Goal: Register for event/course

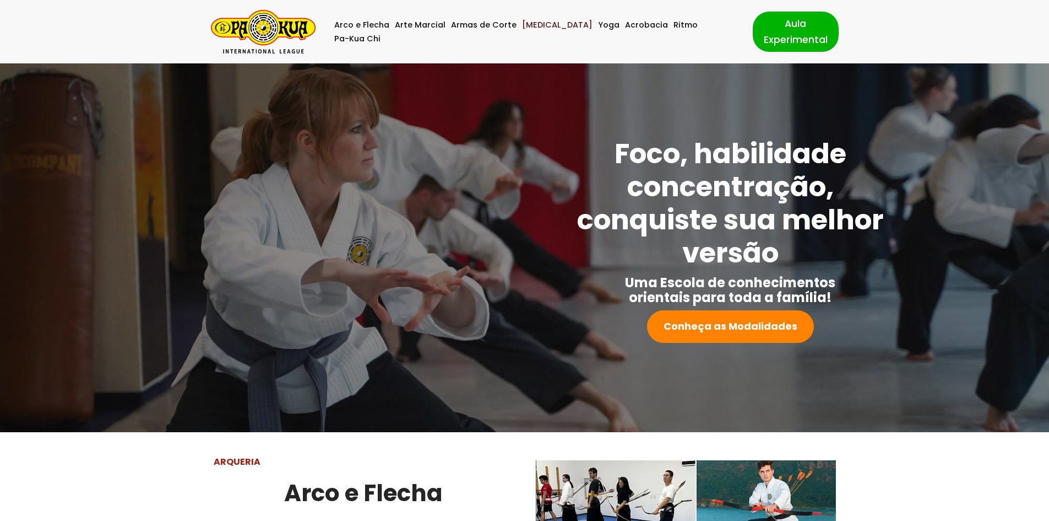
click at [536, 29] on link "[MEDICAL_DATA]" at bounding box center [557, 25] width 71 height 14
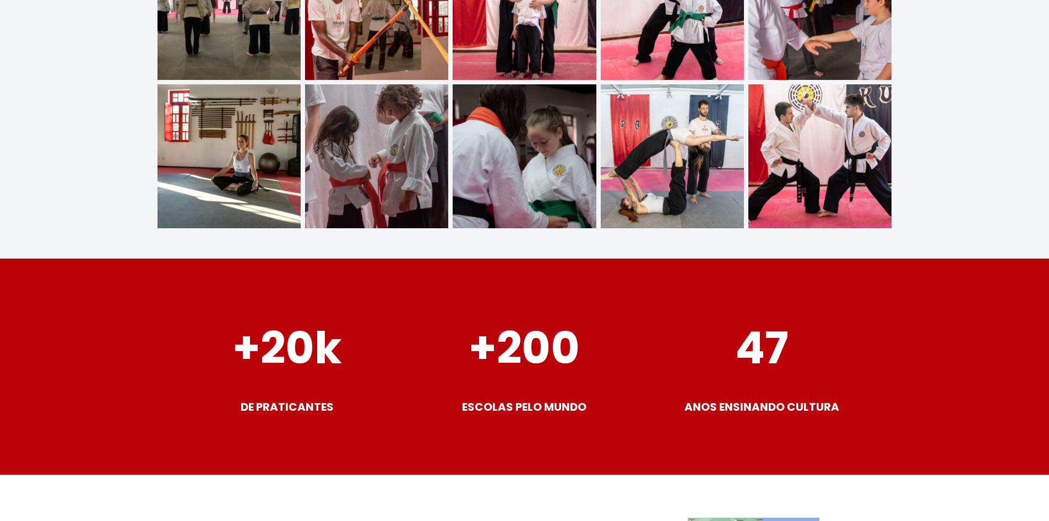
scroll to position [4343, 0]
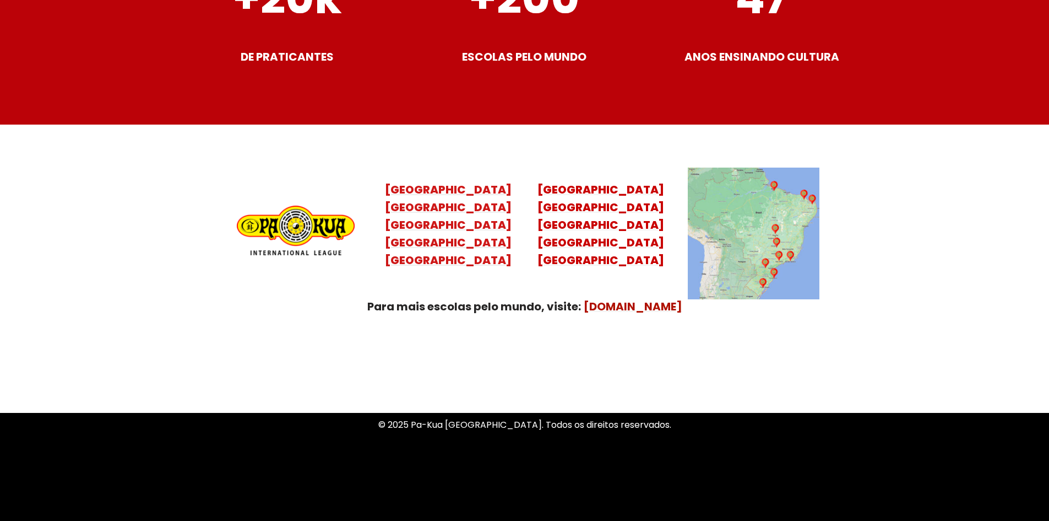
click at [444, 226] on mark "[GEOGRAPHIC_DATA] [GEOGRAPHIC_DATA] [GEOGRAPHIC_DATA] [GEOGRAPHIC_DATA]" at bounding box center [448, 233] width 127 height 68
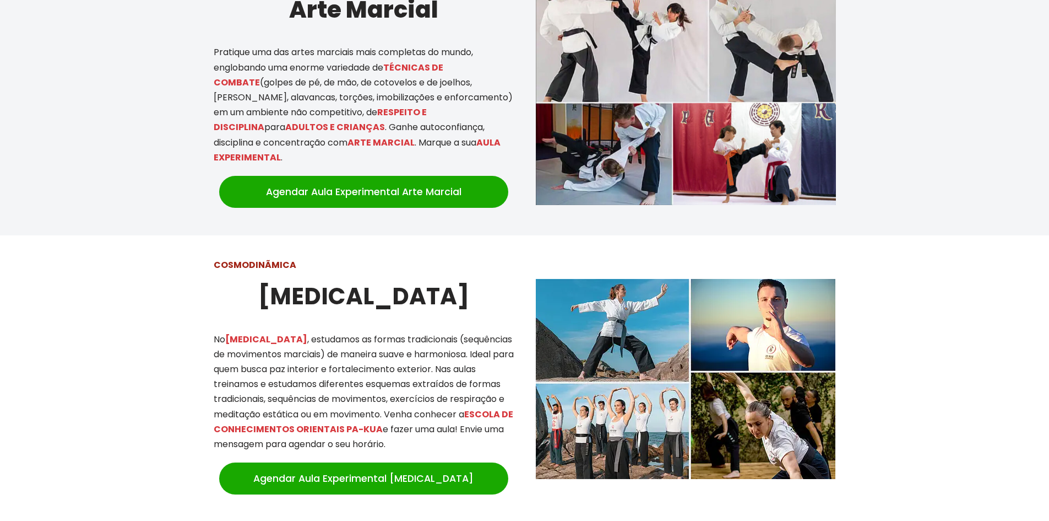
scroll to position [771, 0]
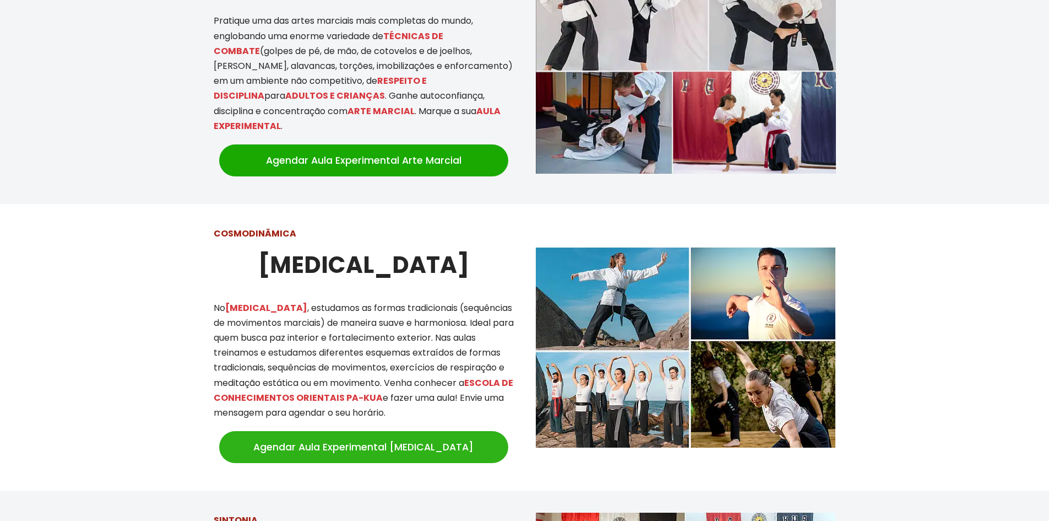
click at [380, 431] on link "Agendar Aula Experimental [MEDICAL_DATA]" at bounding box center [363, 447] width 289 height 32
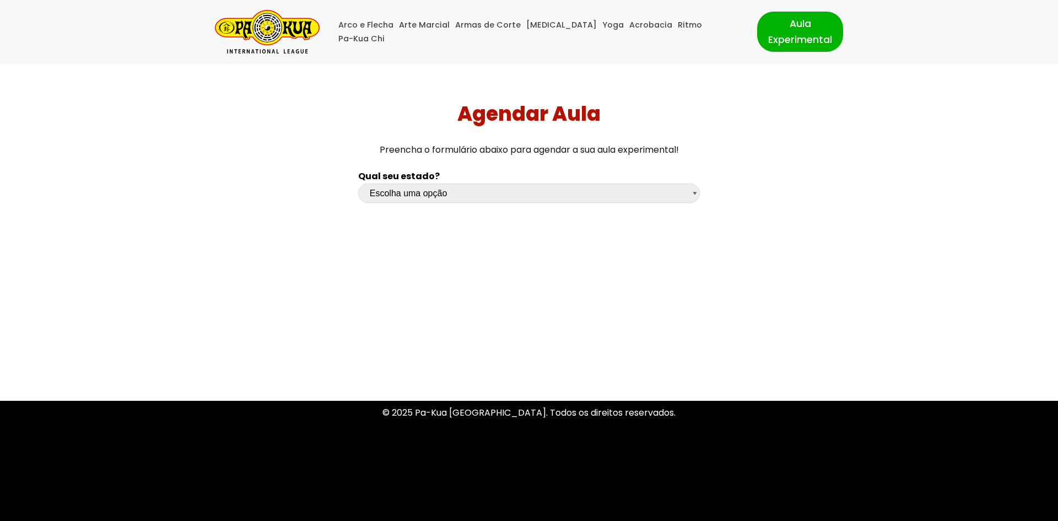
click at [691, 188] on select "Escolha uma opção Rio Grande do Sul Santa Catarina Paraná São Paulo Rio de Jane…" at bounding box center [529, 192] width 342 height 19
select select "sp"
click at [358, 183] on select "Escolha uma opção Rio Grande do Sul Santa Catarina Paraná São Paulo Rio de Jane…" at bounding box center [529, 192] width 342 height 19
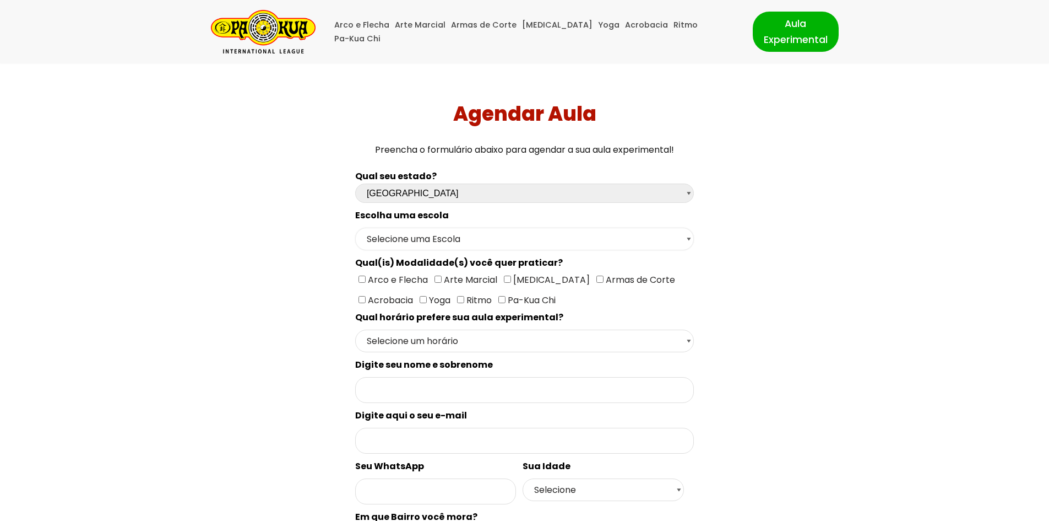
click at [678, 235] on select "Selecione uma Escola São Paulo - Escola Santa Cruz São Paulo - Escola Ana Rosa …" at bounding box center [524, 239] width 339 height 23
select select "São Paulo - Escola Santa Cruz"
click at [355, 228] on select "Selecione uma Escola São Paulo - Escola Santa Cruz São Paulo - Escola Ana Rosa …" at bounding box center [524, 239] width 339 height 23
